Goal: Task Accomplishment & Management: Manage account settings

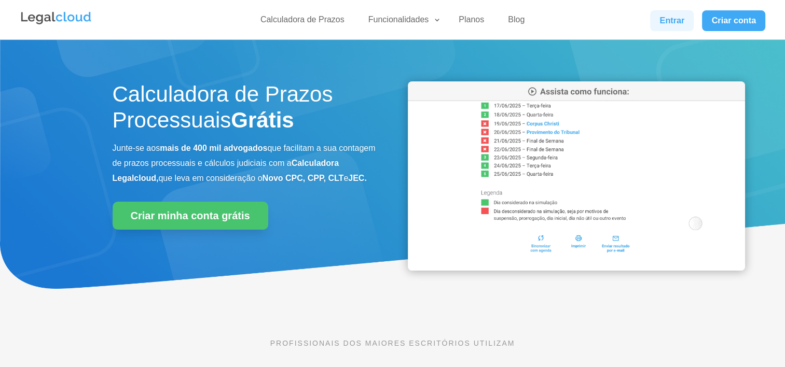
click at [662, 20] on link "Entrar" at bounding box center [672, 20] width 44 height 21
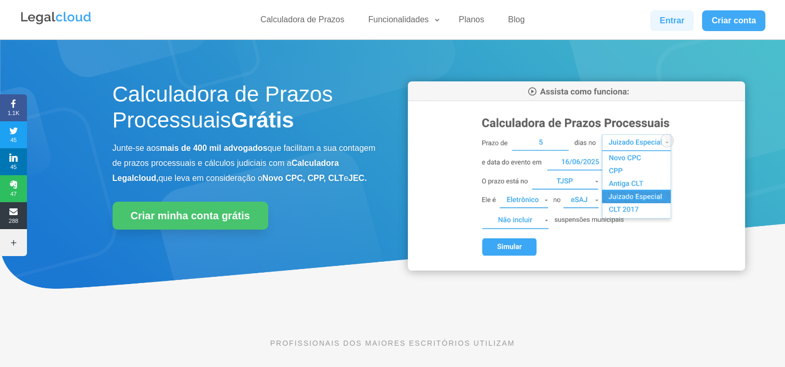
click at [675, 20] on link "Entrar" at bounding box center [672, 20] width 44 height 21
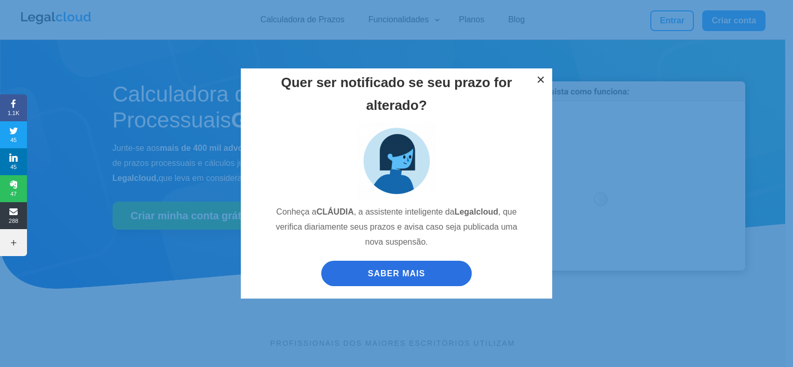
click at [542, 78] on button "×" at bounding box center [540, 80] width 23 height 23
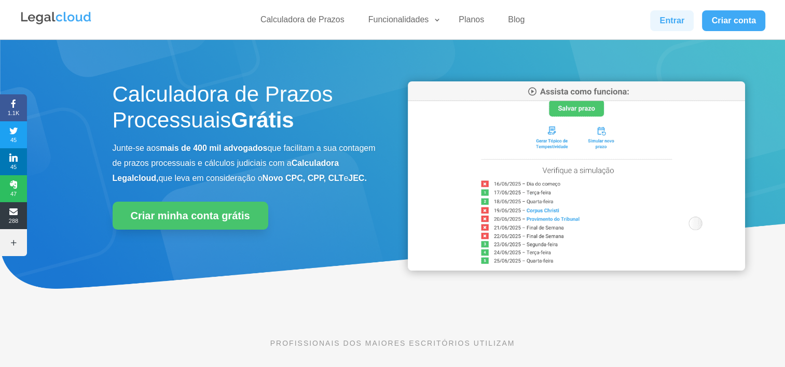
click at [676, 19] on link "Entrar" at bounding box center [672, 20] width 44 height 21
